Goal: Find contact information: Find contact information

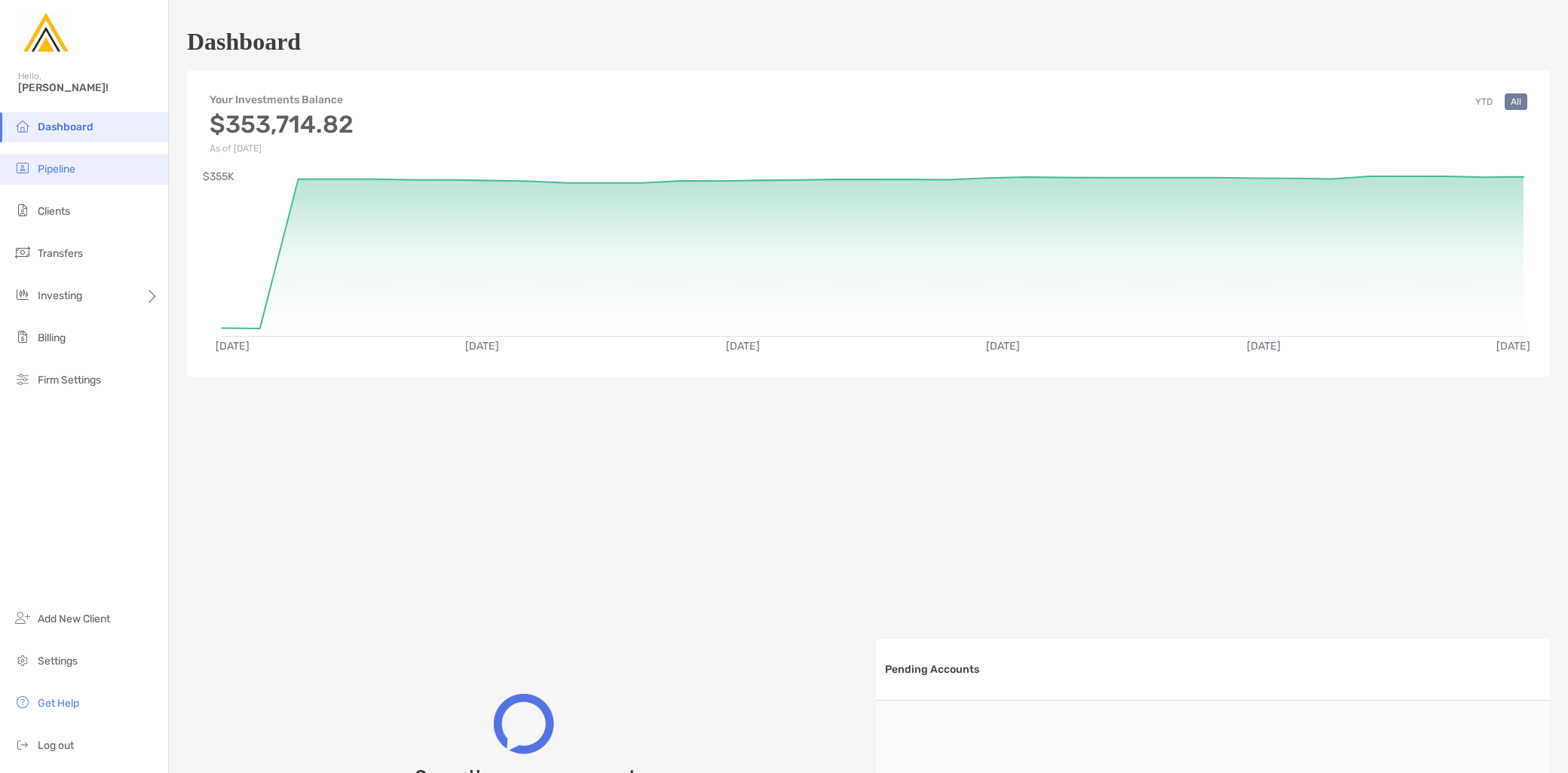
click at [72, 167] on span "Pipeline" at bounding box center [56, 169] width 37 height 13
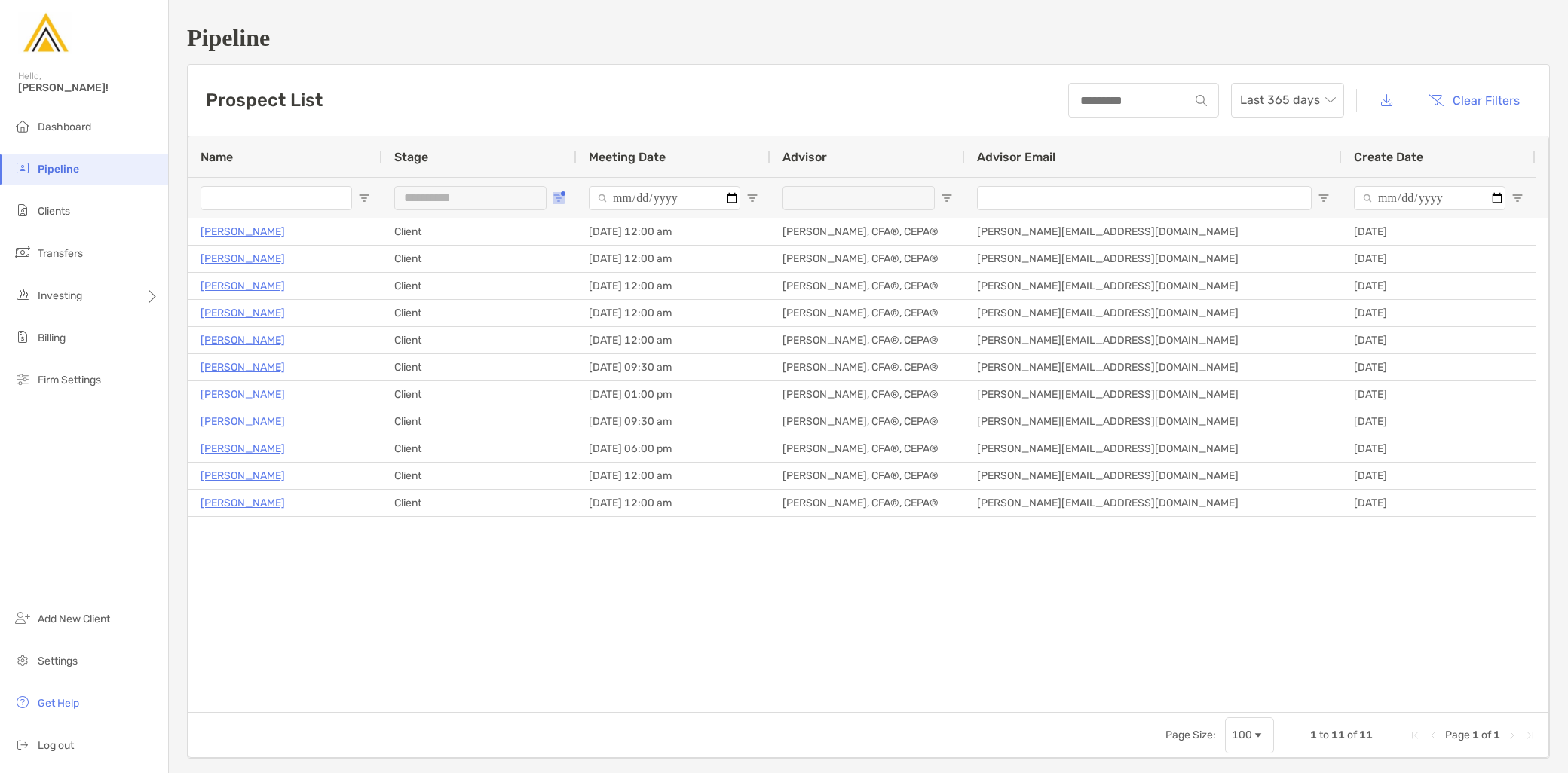
click at [561, 193] on button "Open Filter Menu" at bounding box center [558, 198] width 12 height 12
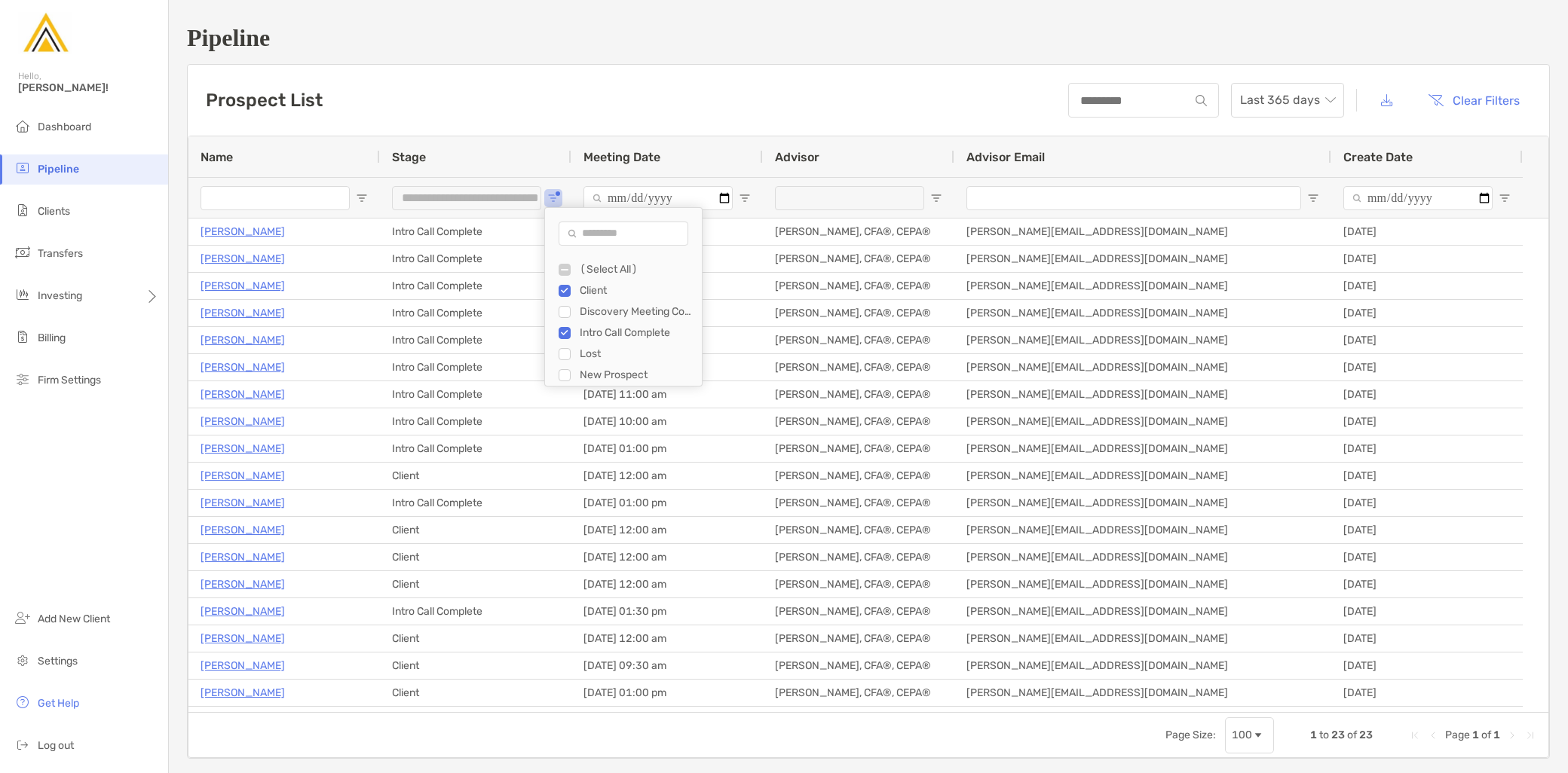
click at [571, 288] on div "Client" at bounding box center [630, 291] width 143 height 21
type input "**********"
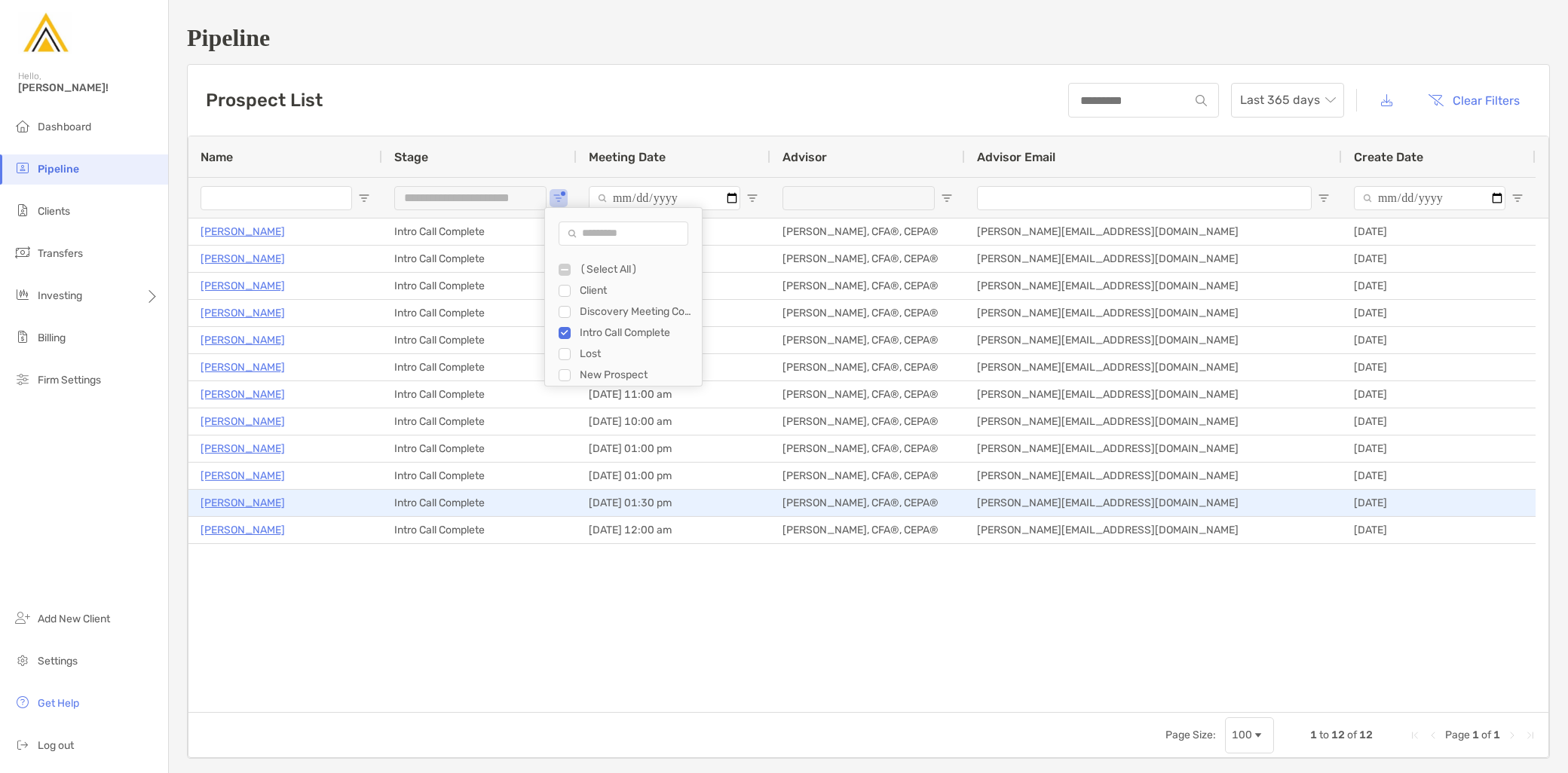
click at [223, 507] on p "[PERSON_NAME]" at bounding box center [243, 503] width 84 height 19
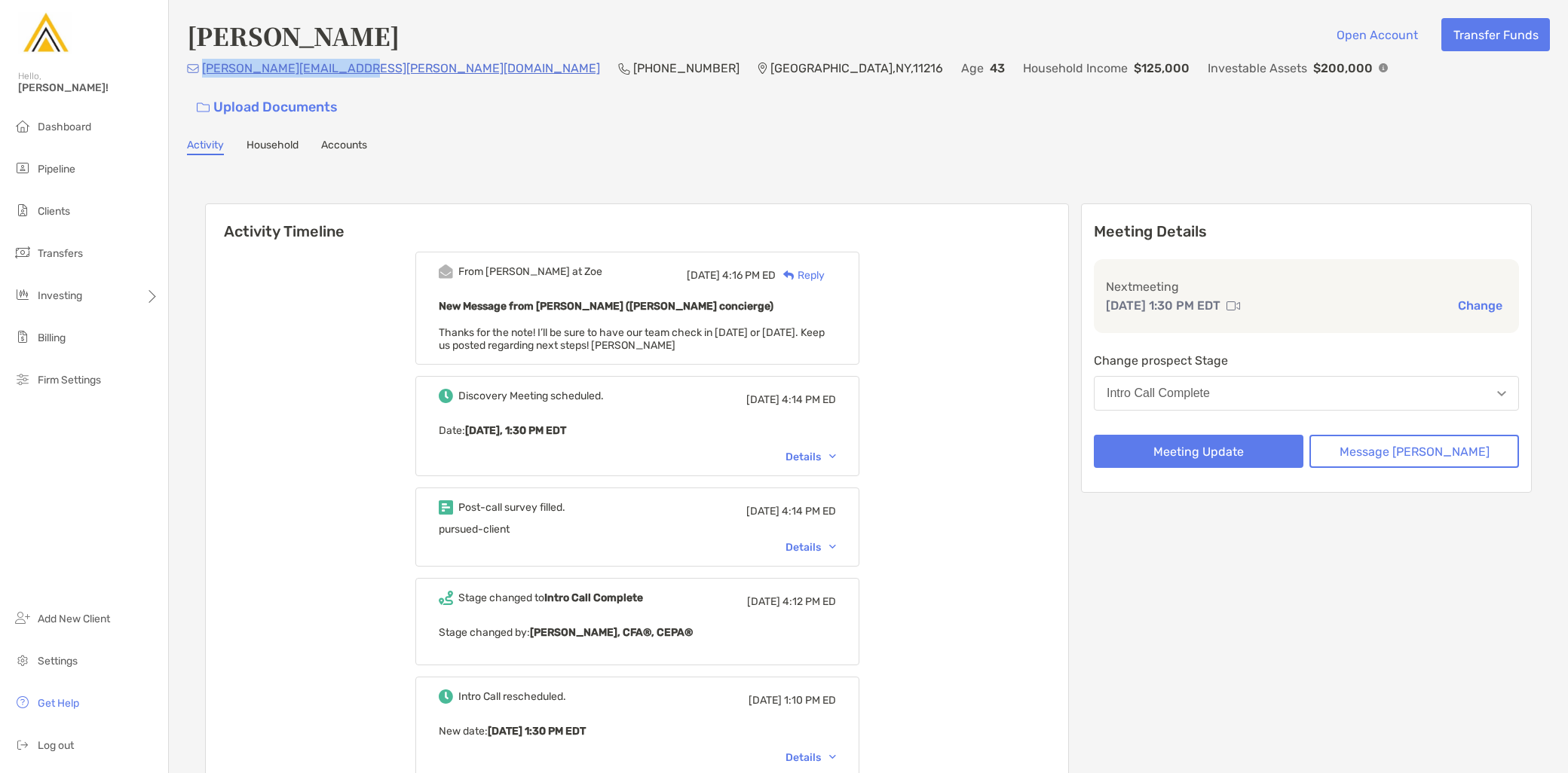
drag, startPoint x: 352, startPoint y: 74, endPoint x: 202, endPoint y: 79, distance: 150.1
click at [202, 79] on div "stephanie.siek@gmail.com (440) 360-0117 Brooklyn , NY , 11216 Age 43 Household …" at bounding box center [868, 91] width 1363 height 65
copy p "[PERSON_NAME][EMAIL_ADDRESS][PERSON_NAME][DOMAIN_NAME]"
drag, startPoint x: 469, startPoint y: 77, endPoint x: 381, endPoint y: 79, distance: 88.0
click at [381, 79] on div "stephanie.siek@gmail.com (440) 360-0117 Brooklyn , NY , 11216 Age 43 Household …" at bounding box center [868, 91] width 1363 height 65
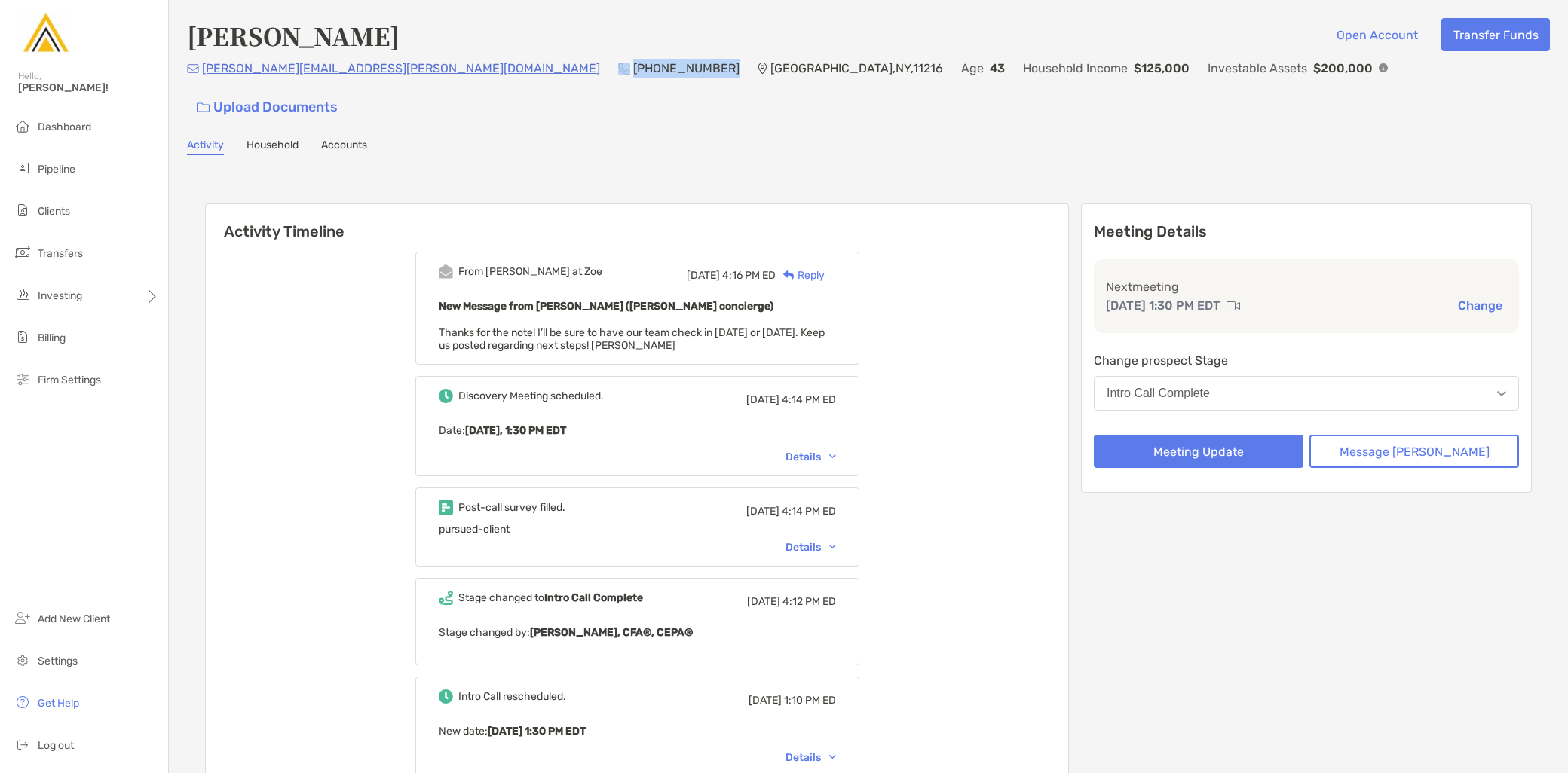
copy div "[PHONE_NUMBER]"
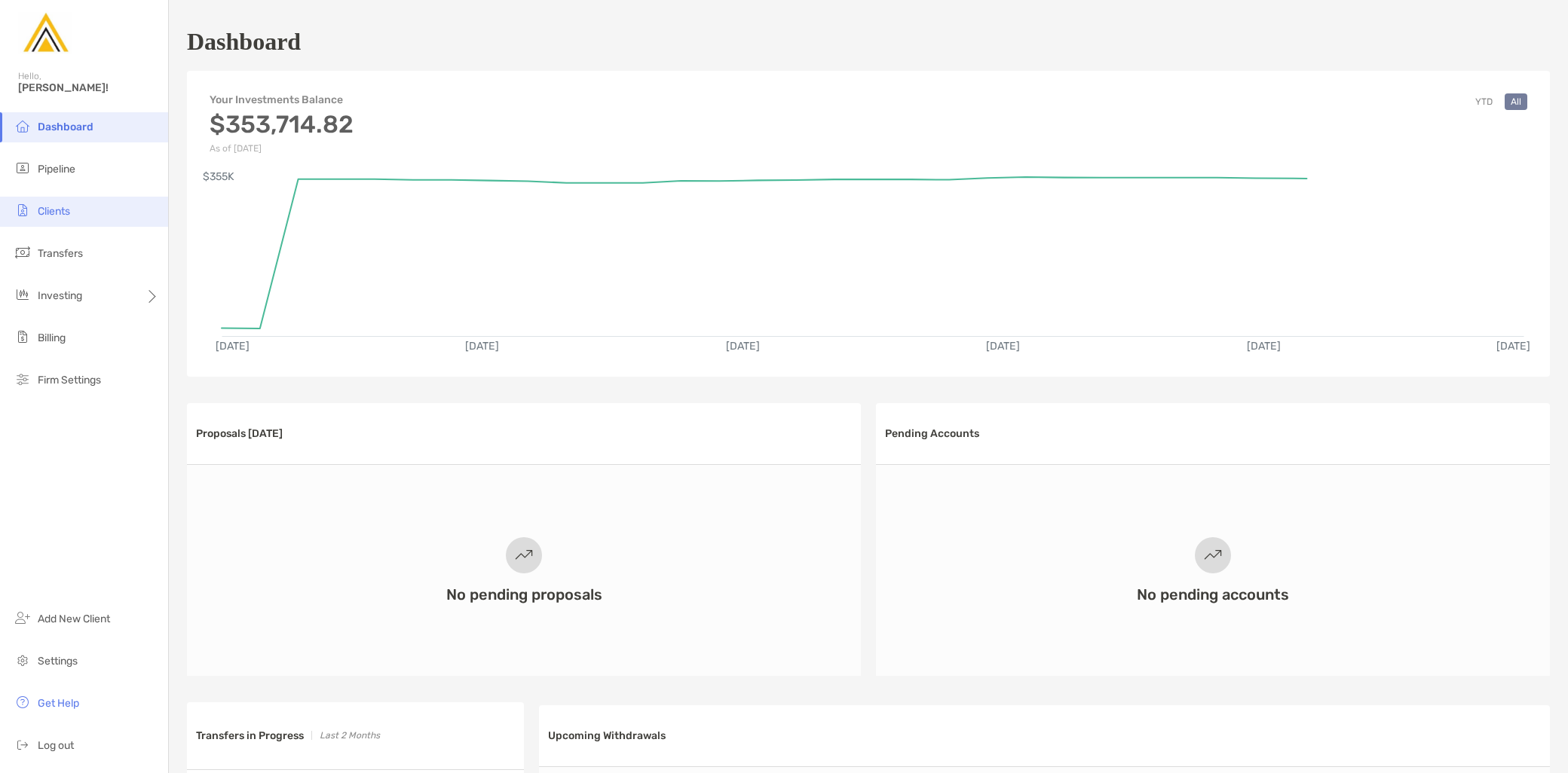
click at [98, 218] on li "Clients" at bounding box center [84, 211] width 168 height 30
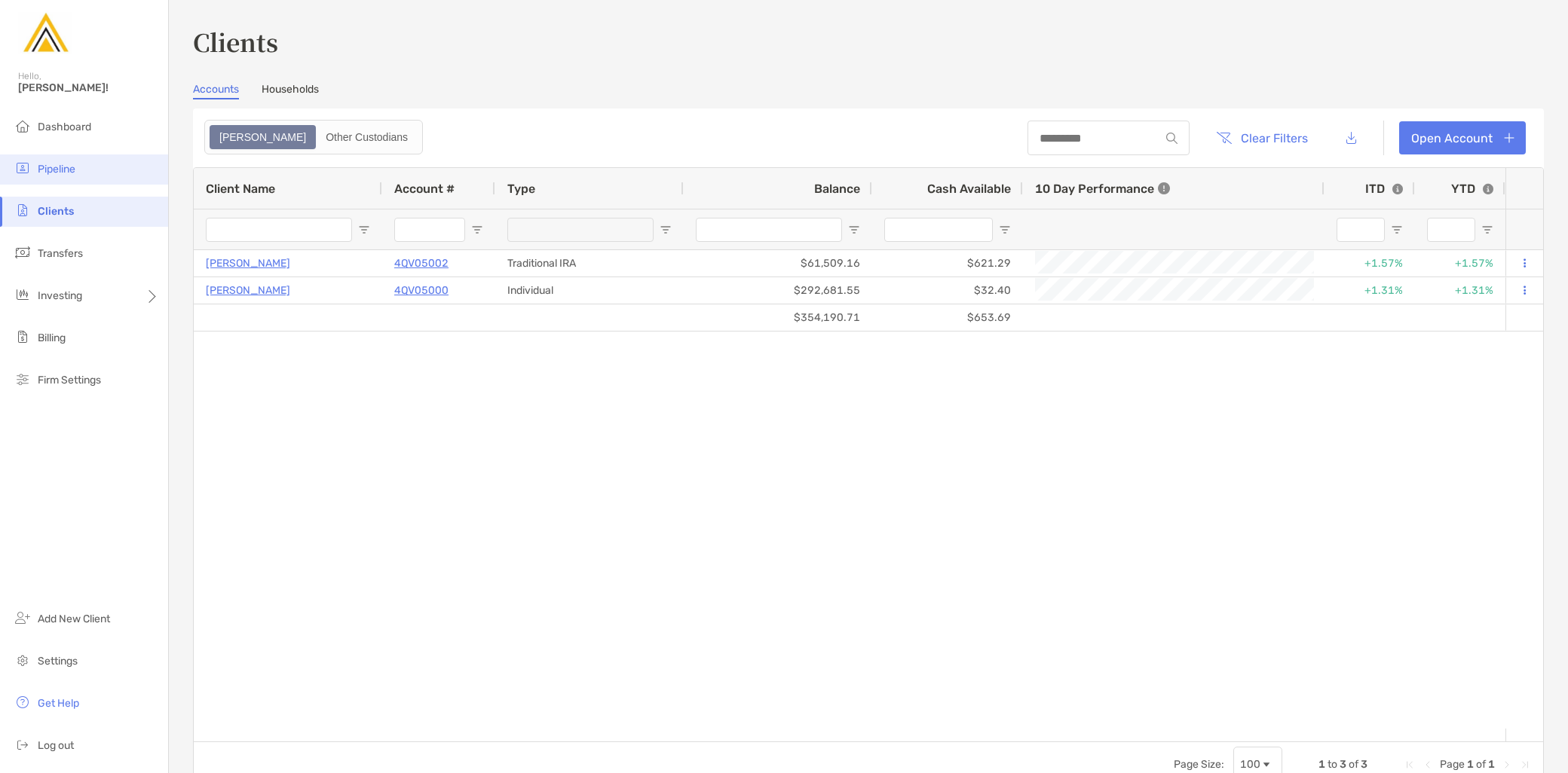
click at [103, 183] on li "Pipeline" at bounding box center [84, 169] width 168 height 30
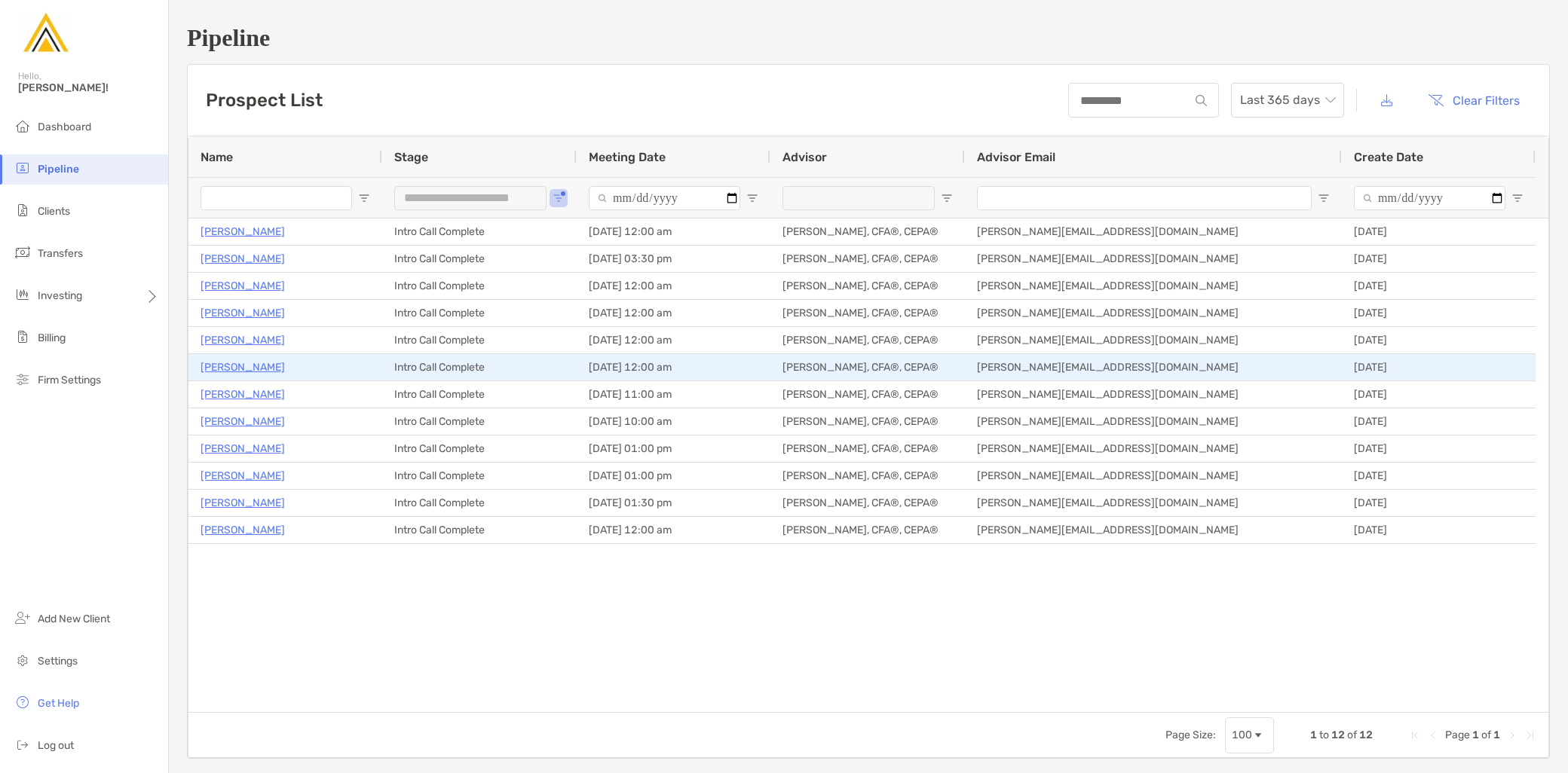
click at [236, 361] on p "[PERSON_NAME]" at bounding box center [243, 367] width 84 height 19
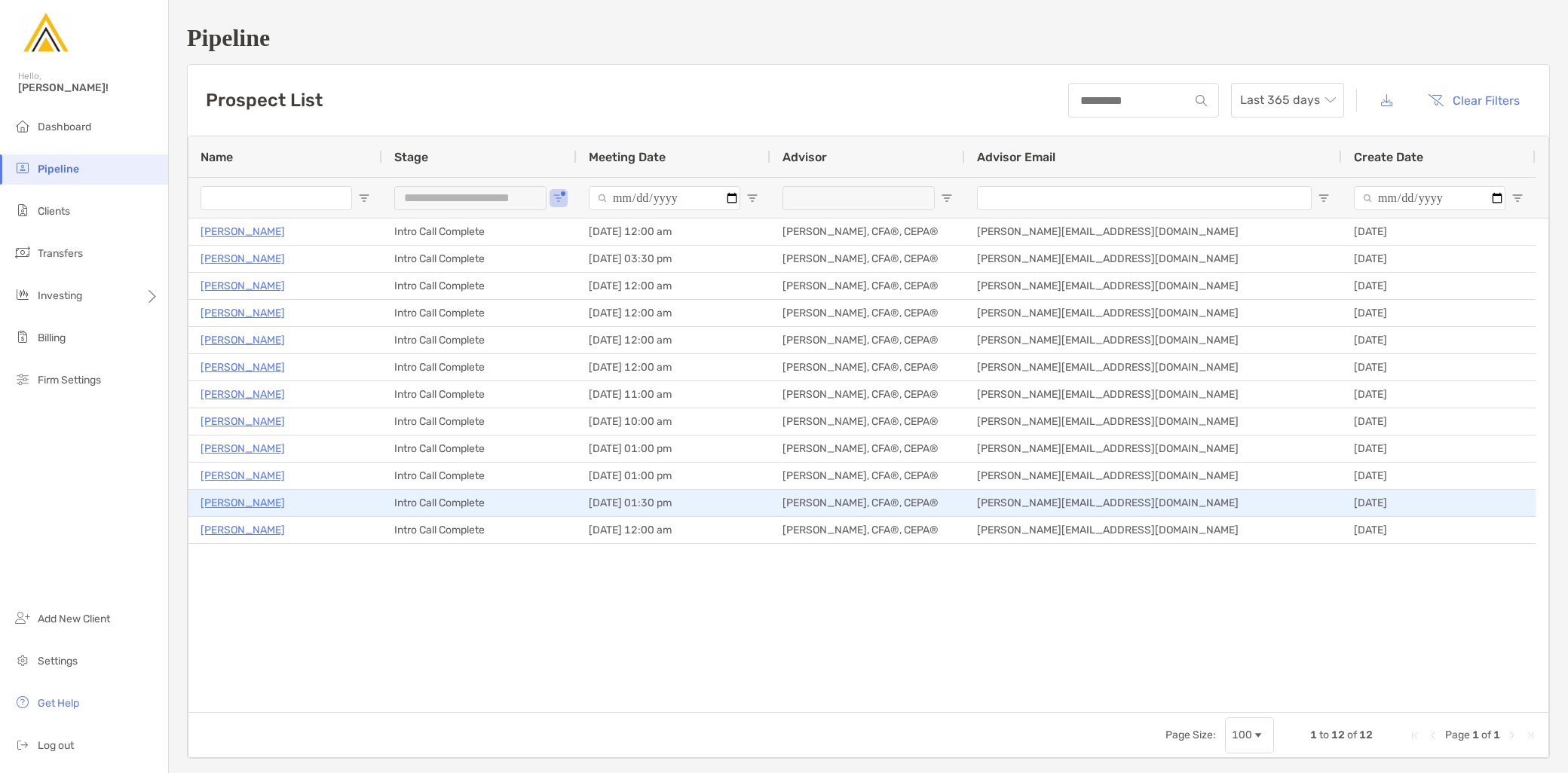
click at [245, 507] on p "[PERSON_NAME]" at bounding box center [243, 503] width 84 height 19
